Goal: Use online tool/utility

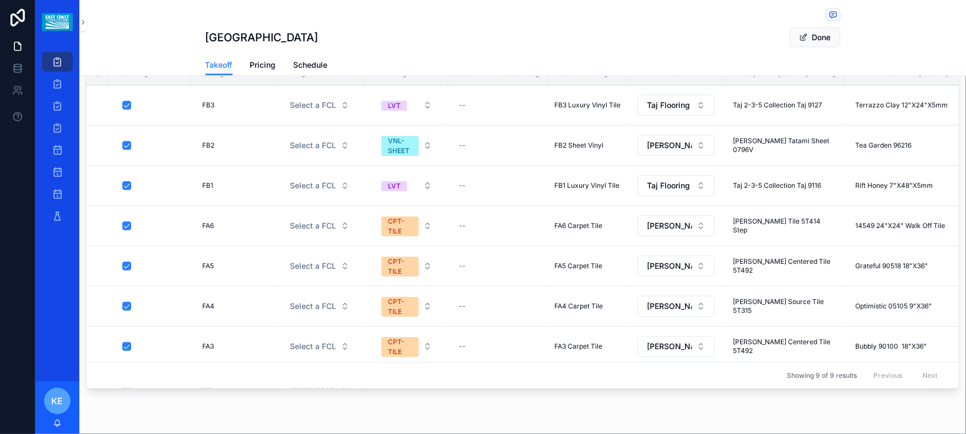
scroll to position [891, 0]
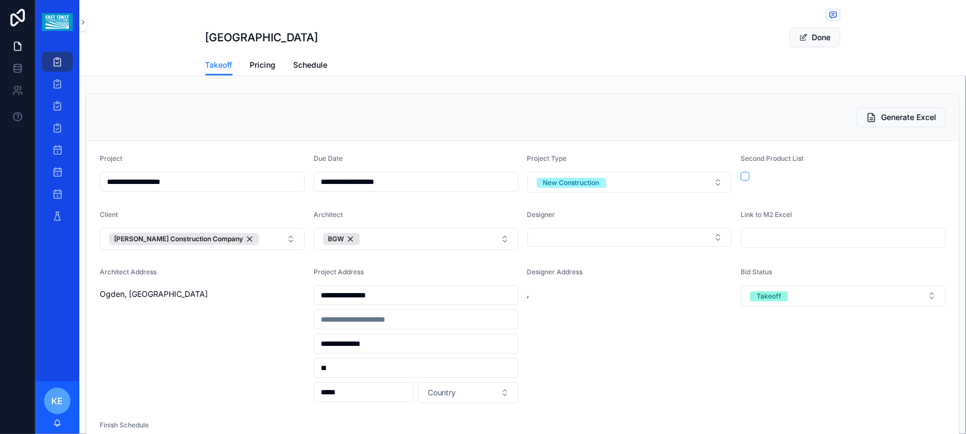
scroll to position [891, 0]
